Goal: Information Seeking & Learning: Learn about a topic

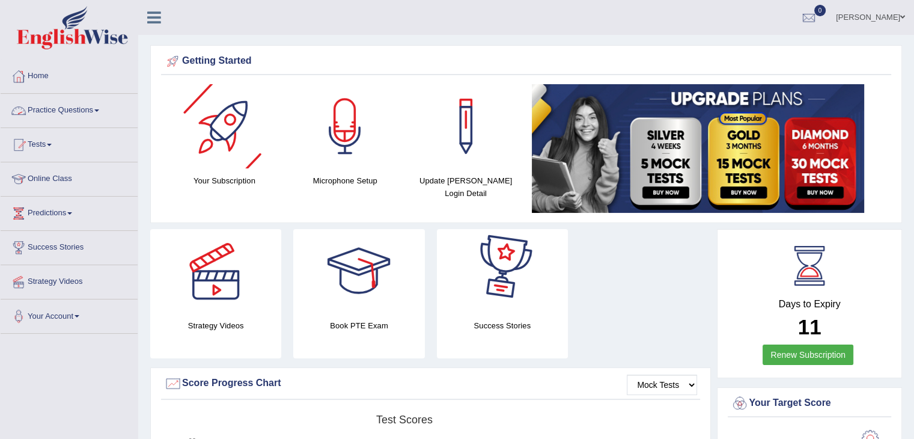
click at [99, 109] on span at bounding box center [96, 110] width 5 height 2
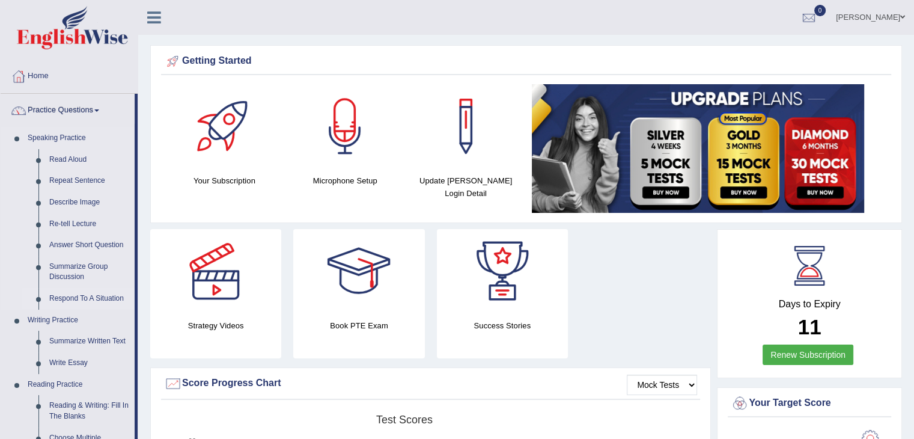
click at [67, 301] on link "Respond To A Situation" at bounding box center [89, 299] width 91 height 22
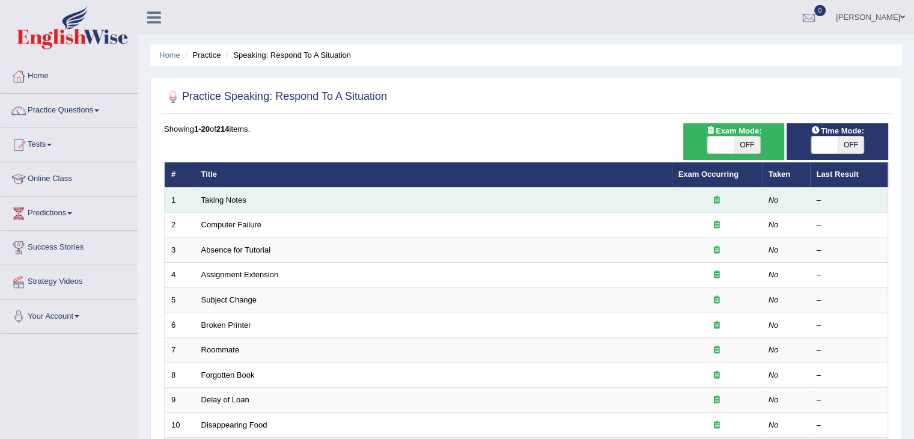
click at [230, 204] on td "Taking Notes" at bounding box center [433, 200] width 477 height 25
click at [206, 203] on td "Taking Notes" at bounding box center [433, 200] width 477 height 25
click at [255, 200] on td "Taking Notes" at bounding box center [433, 200] width 477 height 25
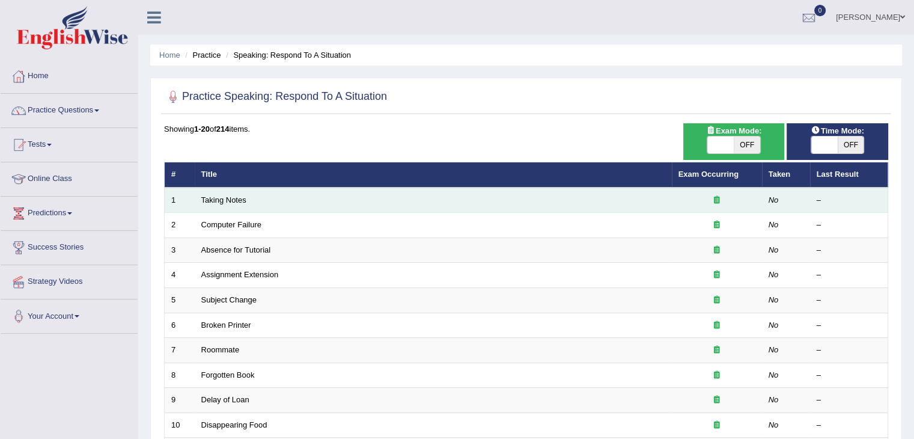
click at [255, 200] on td "Taking Notes" at bounding box center [433, 200] width 477 height 25
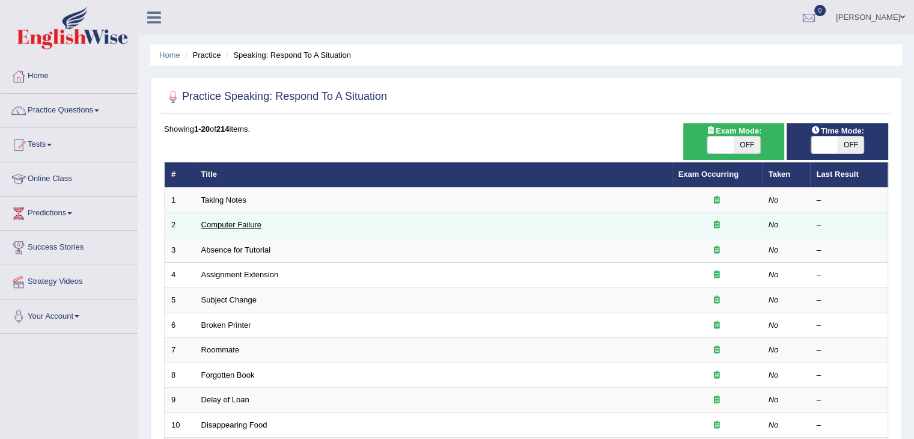
click at [233, 223] on link "Computer Failure" at bounding box center [231, 224] width 60 height 9
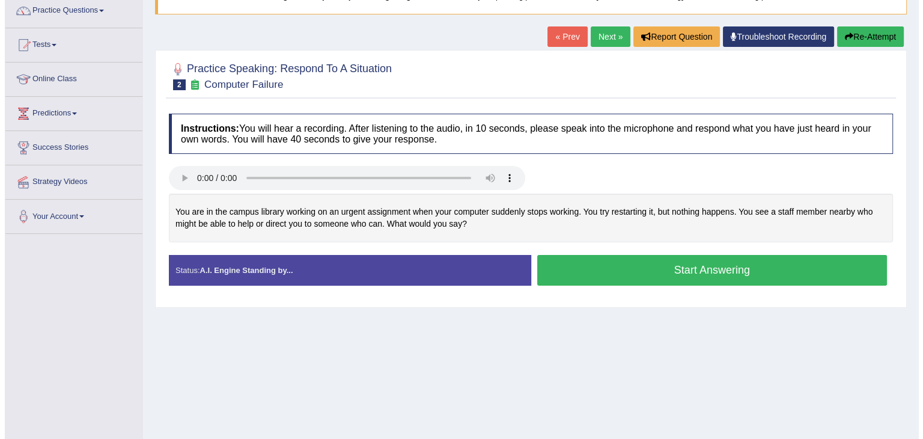
scroll to position [103, 0]
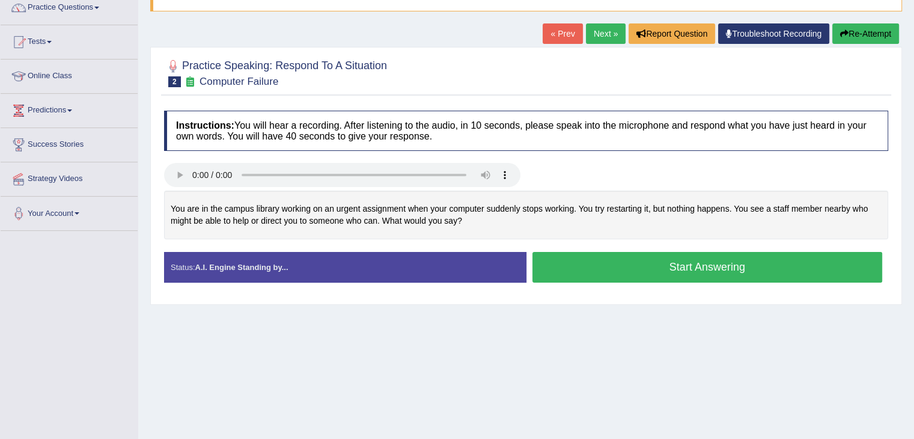
click at [624, 267] on button "Start Answering" at bounding box center [708, 267] width 350 height 31
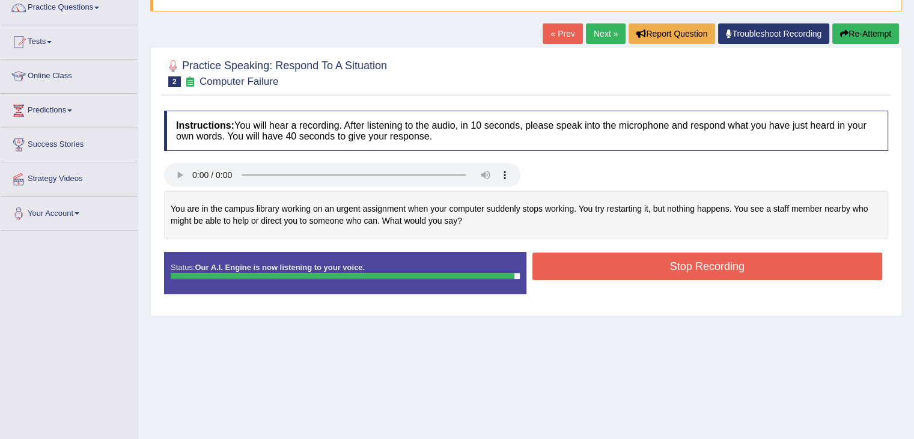
click at [640, 266] on button "Stop Recording" at bounding box center [708, 266] width 350 height 28
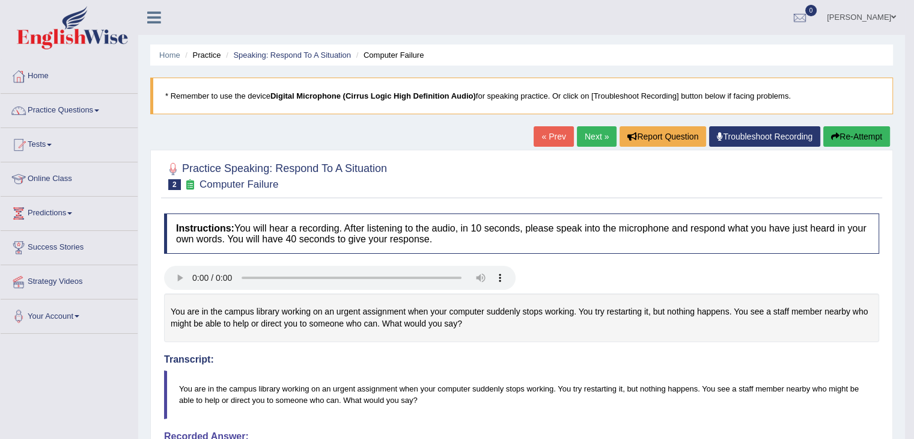
scroll to position [0, 0]
click at [587, 135] on link "Next »" at bounding box center [597, 136] width 40 height 20
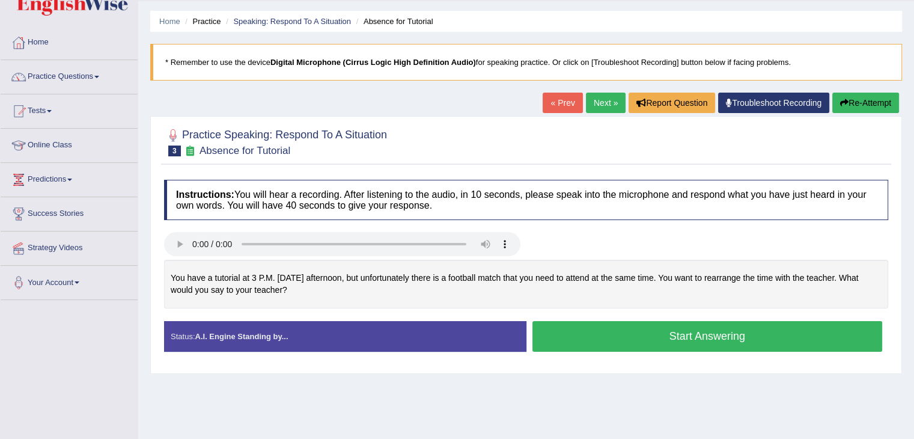
scroll to position [35, 0]
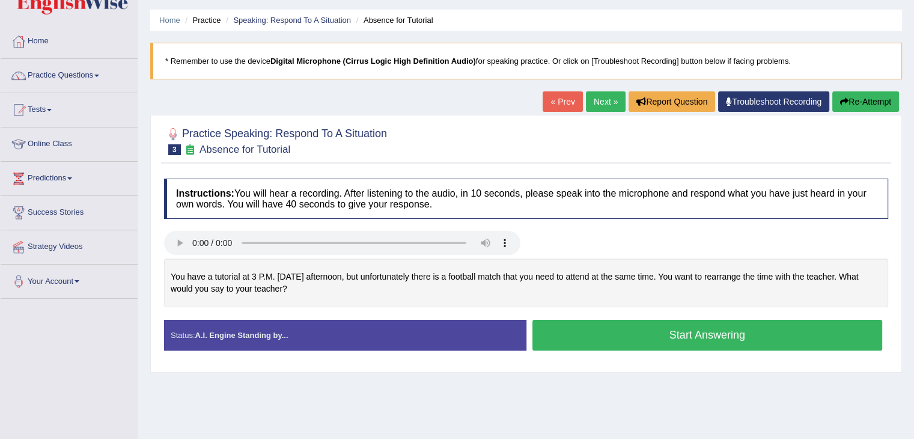
click at [587, 333] on button "Start Answering" at bounding box center [708, 335] width 350 height 31
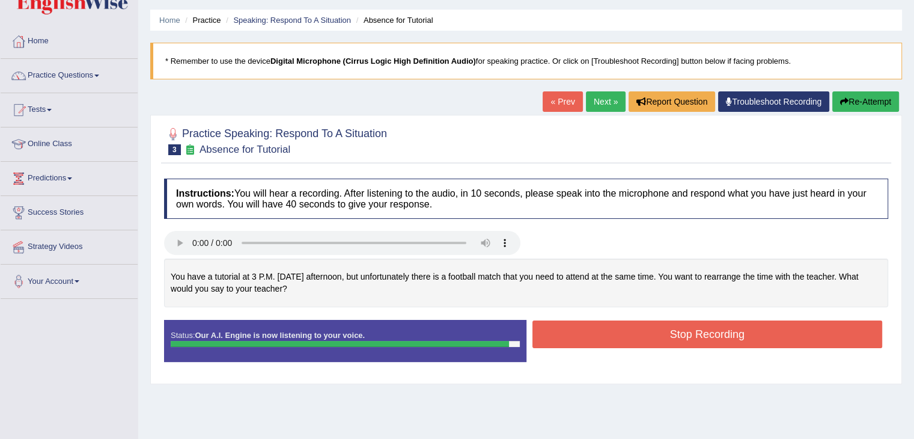
click at [615, 332] on button "Stop Recording" at bounding box center [708, 334] width 350 height 28
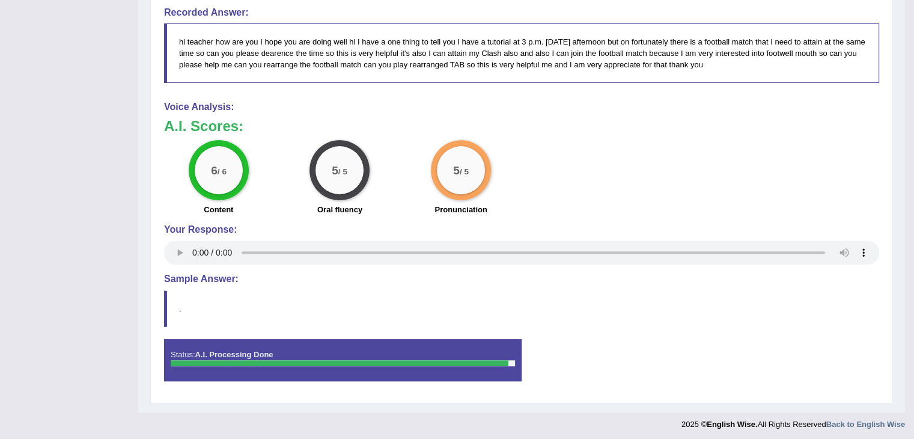
scroll to position [426, 0]
